Goal: Find specific page/section: Find specific page/section

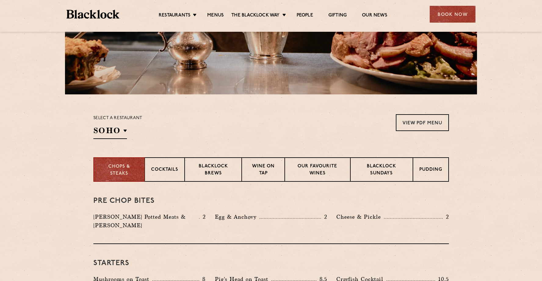
scroll to position [132, 0]
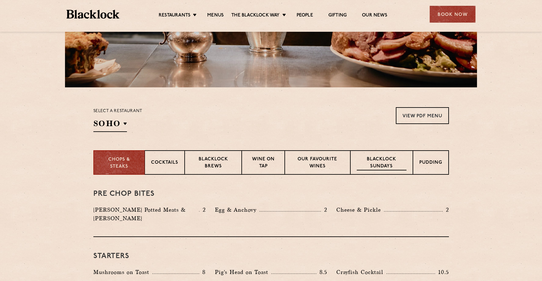
click at [391, 155] on div "Blacklock Sundays" at bounding box center [381, 162] width 62 height 24
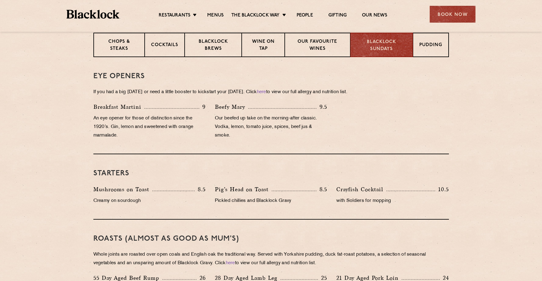
scroll to position [0, 0]
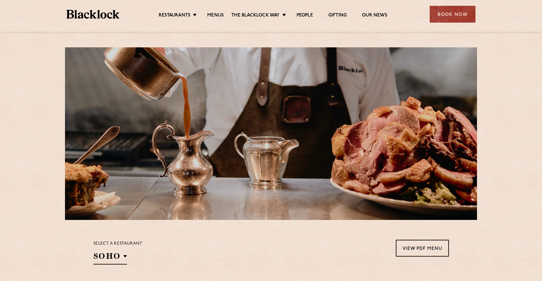
click at [113, 14] on img at bounding box center [92, 14] width 53 height 9
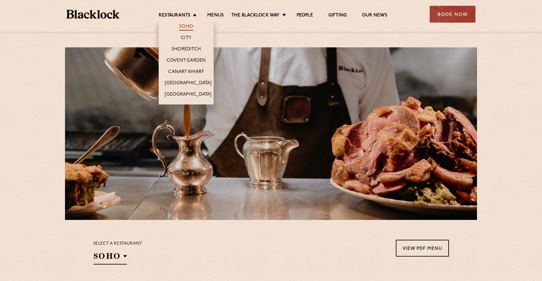
click at [184, 27] on link "Soho" at bounding box center [186, 27] width 14 height 7
